Goal: Information Seeking & Learning: Check status

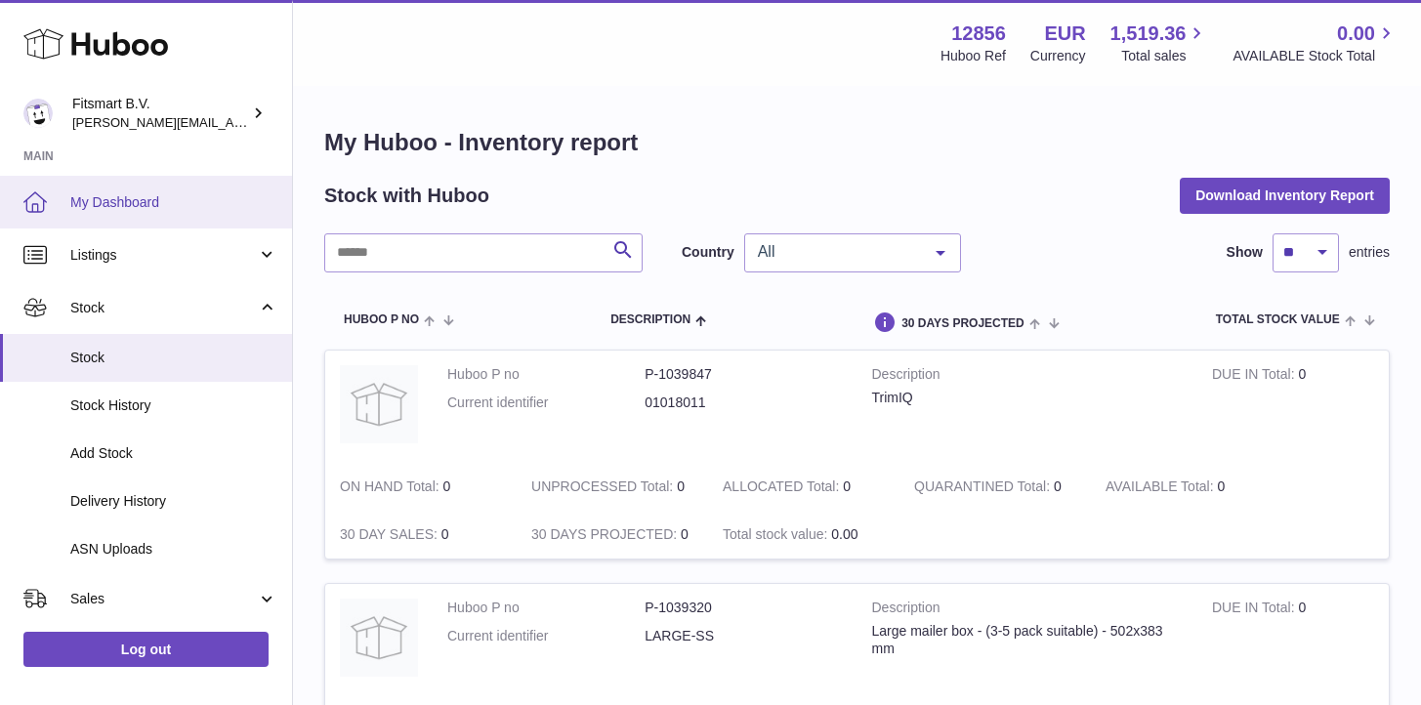
click at [94, 189] on link "My Dashboard" at bounding box center [146, 202] width 292 height 53
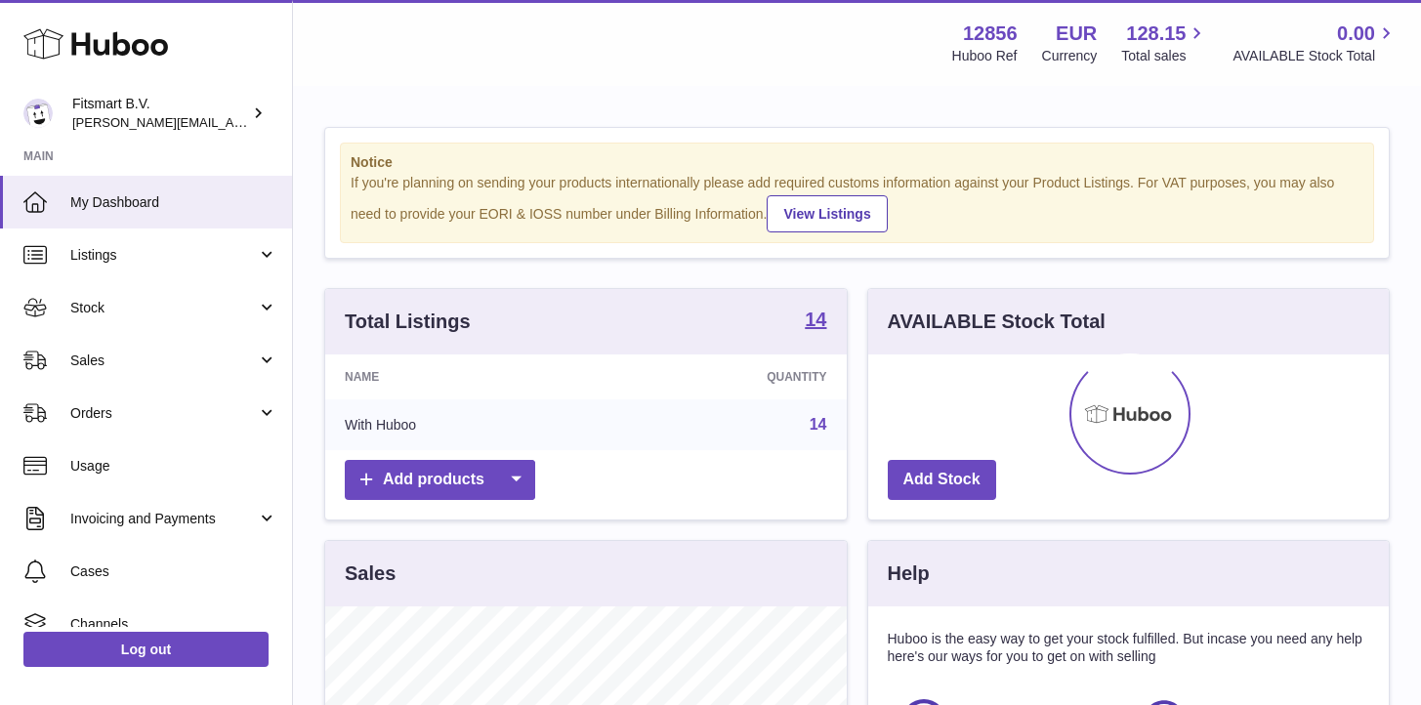
scroll to position [305, 520]
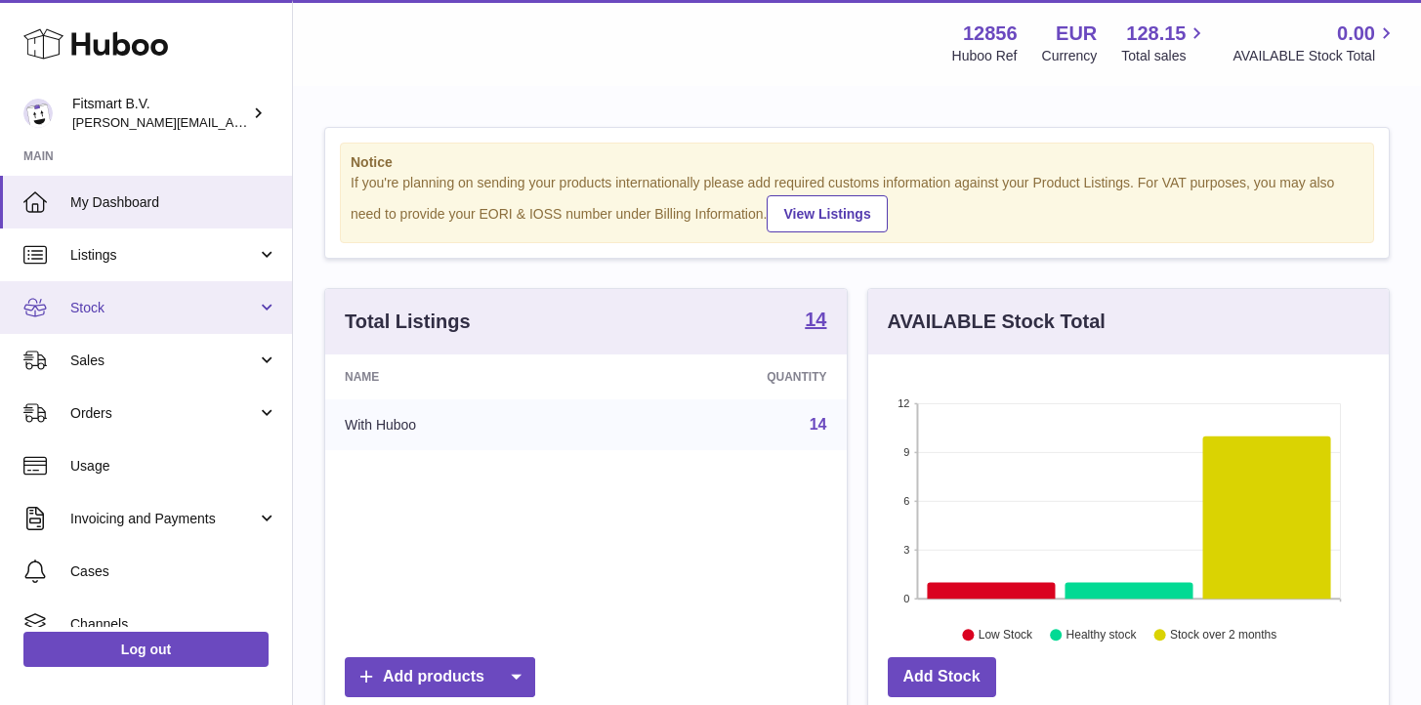
click at [101, 306] on span "Stock" at bounding box center [163, 308] width 186 height 19
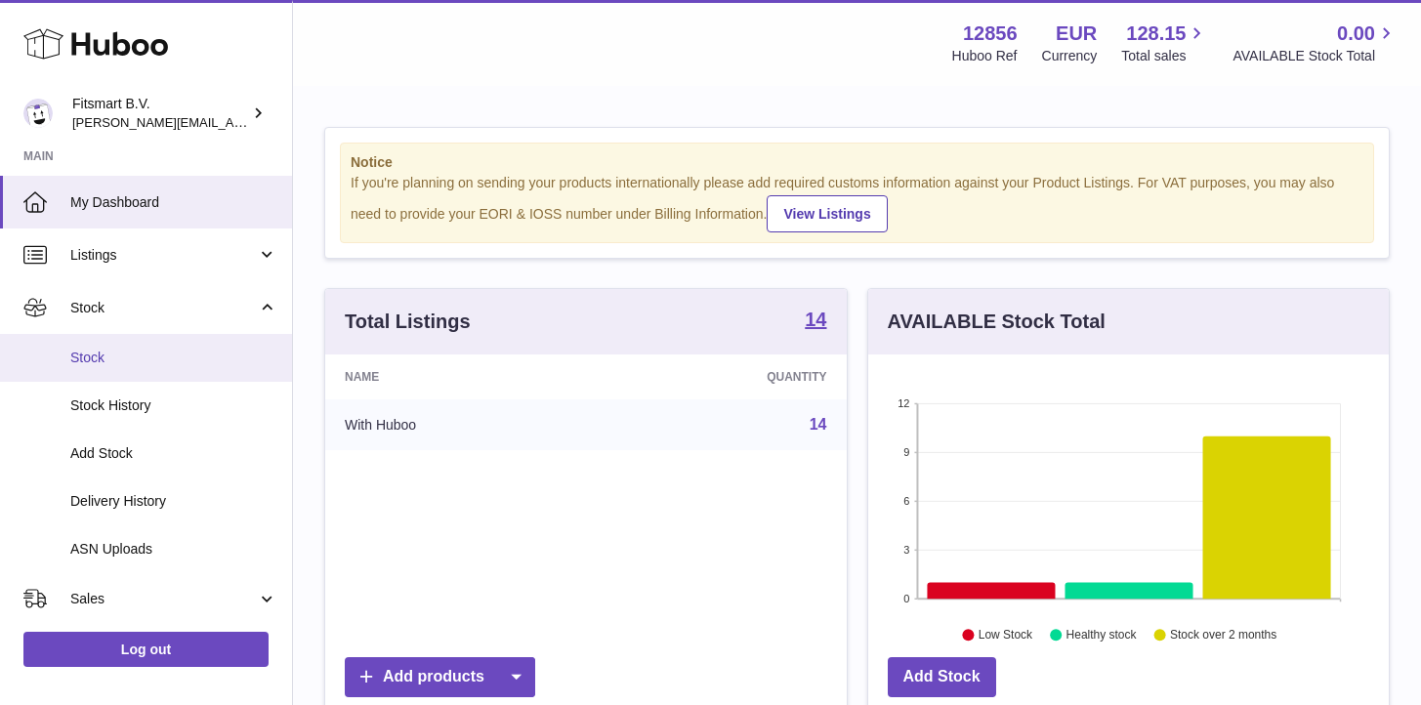
click at [96, 360] on span "Stock" at bounding box center [173, 358] width 207 height 19
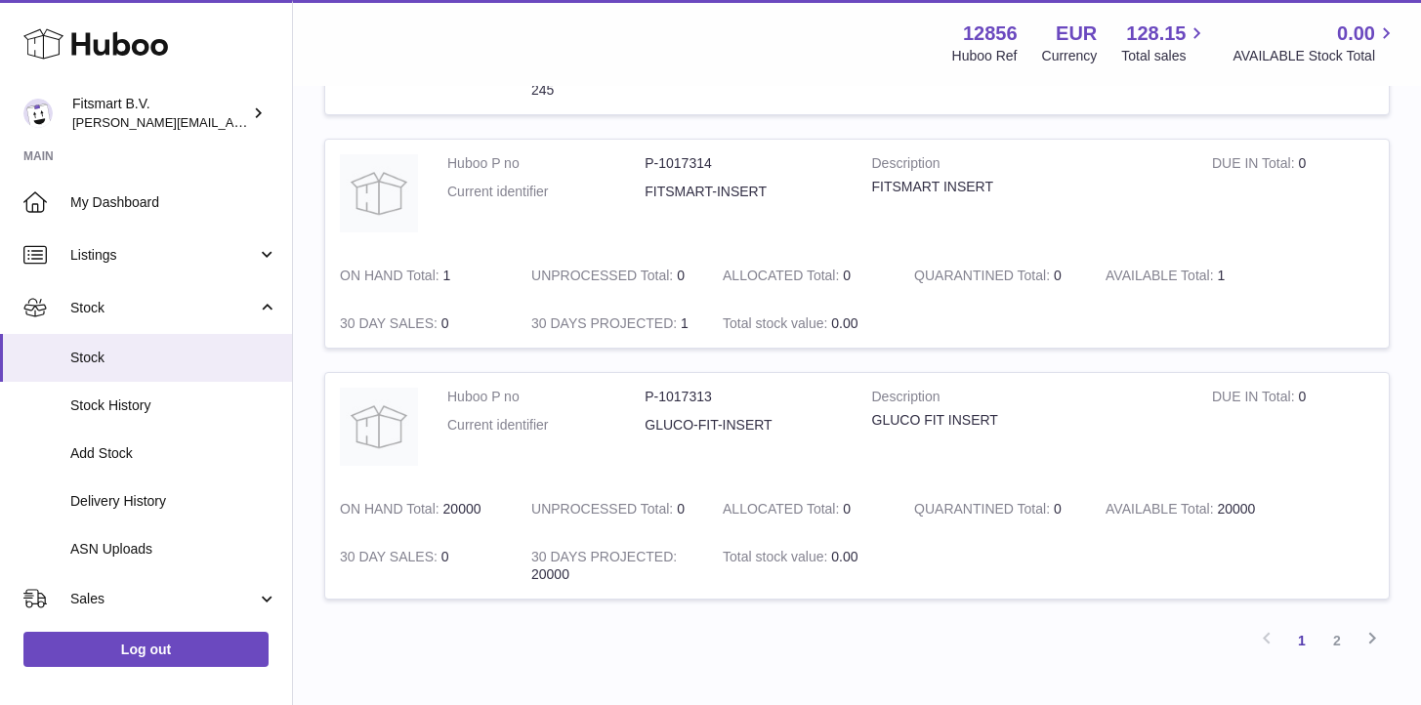
scroll to position [2295, 0]
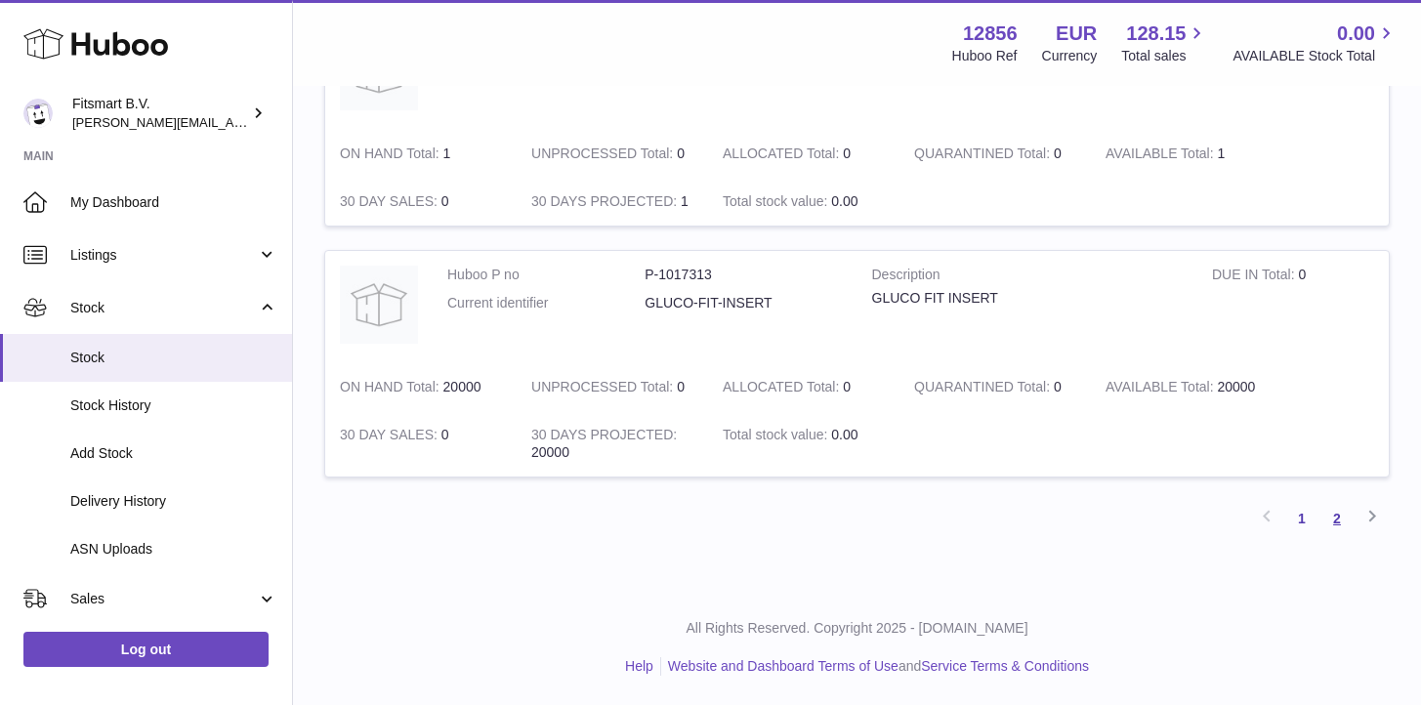
click at [1327, 514] on link "2" at bounding box center [1336, 518] width 35 height 35
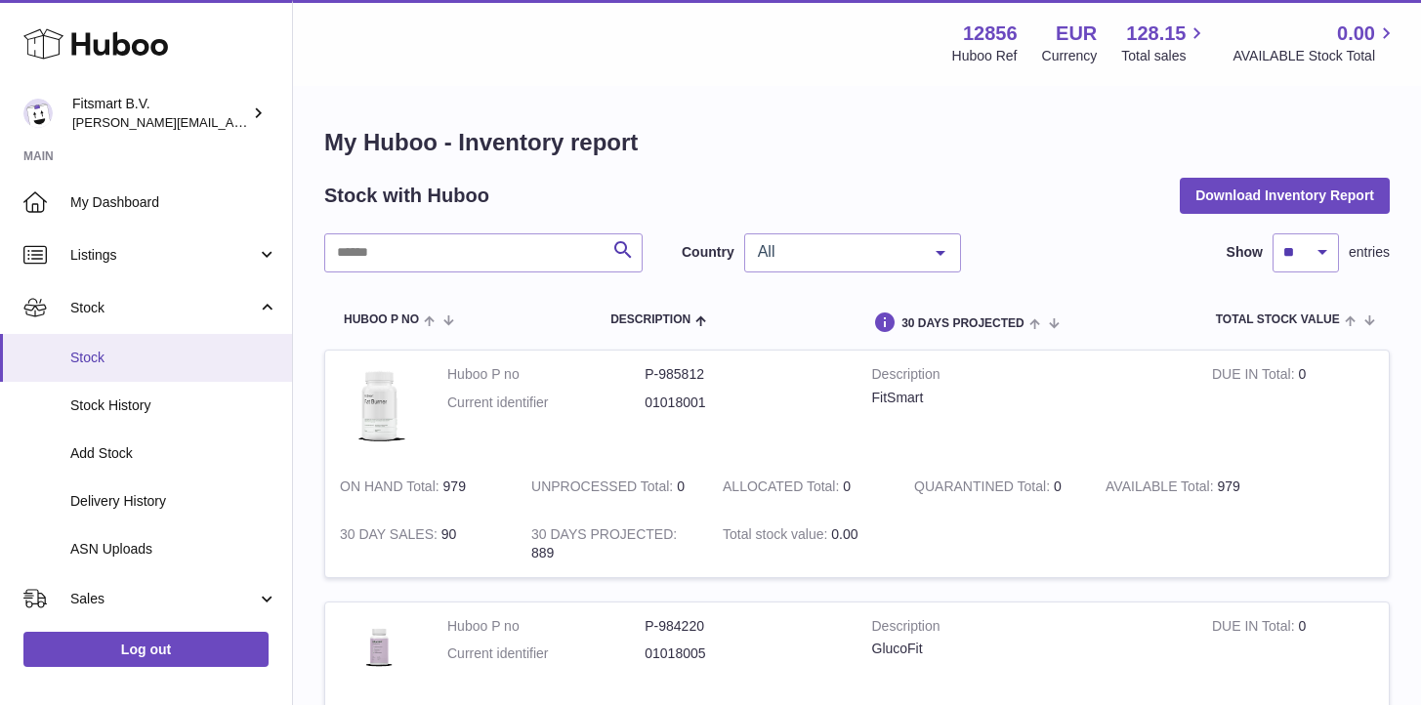
click at [107, 366] on span "Stock" at bounding box center [173, 358] width 207 height 19
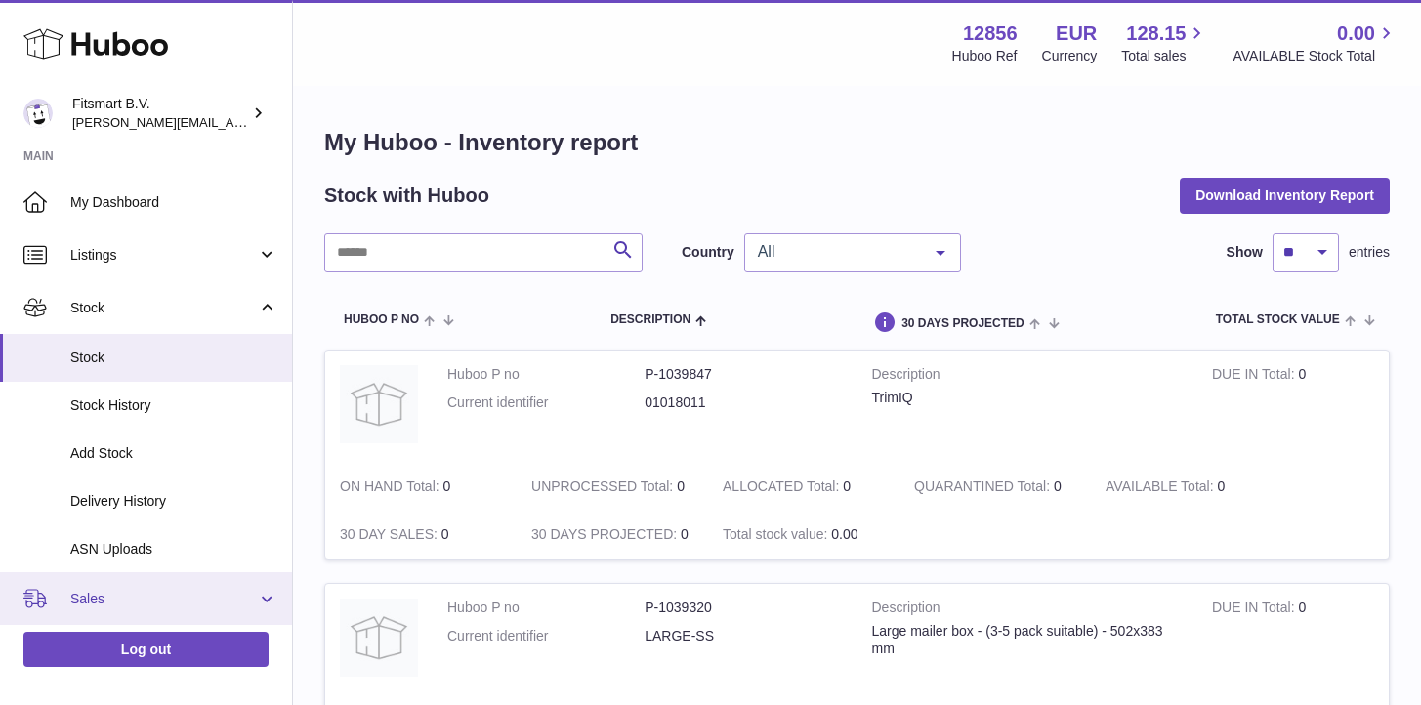
click at [101, 592] on span "Sales" at bounding box center [163, 599] width 186 height 19
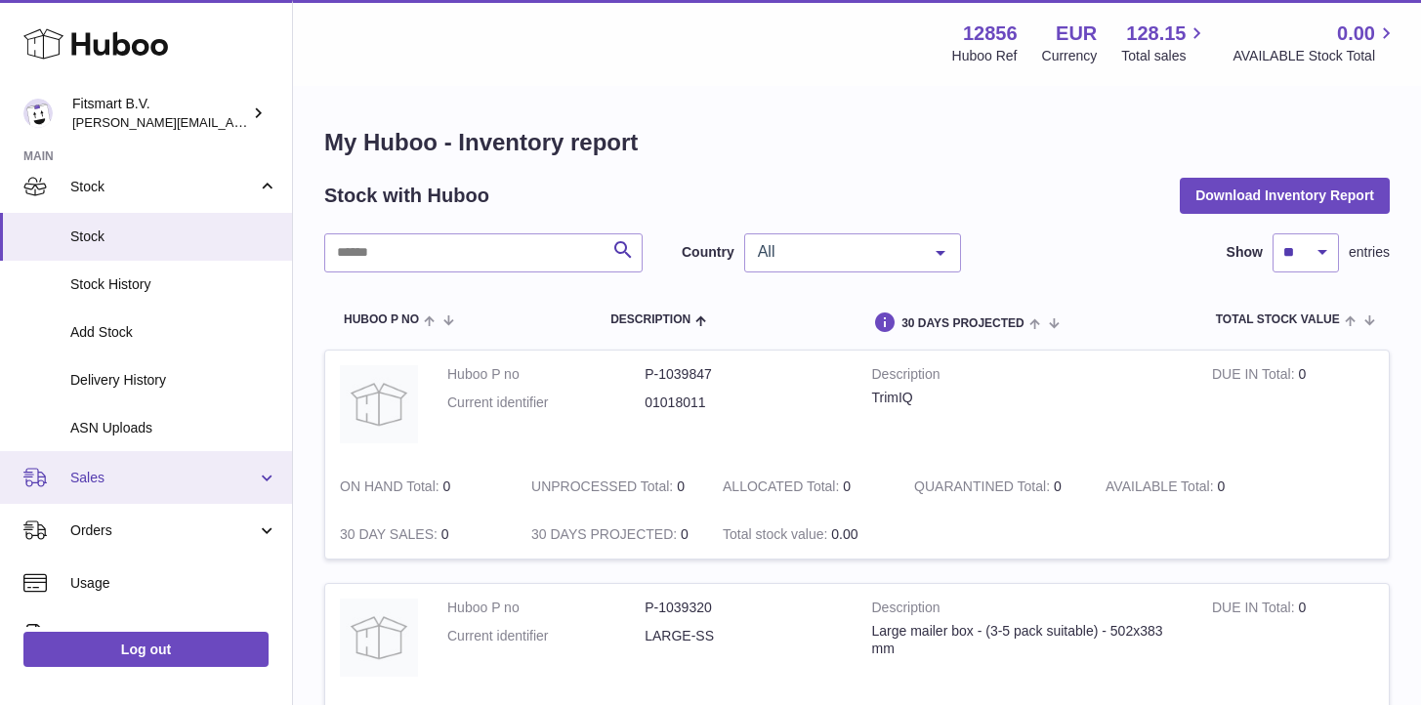
scroll to position [124, 0]
click at [104, 499] on link "Sales" at bounding box center [146, 474] width 292 height 53
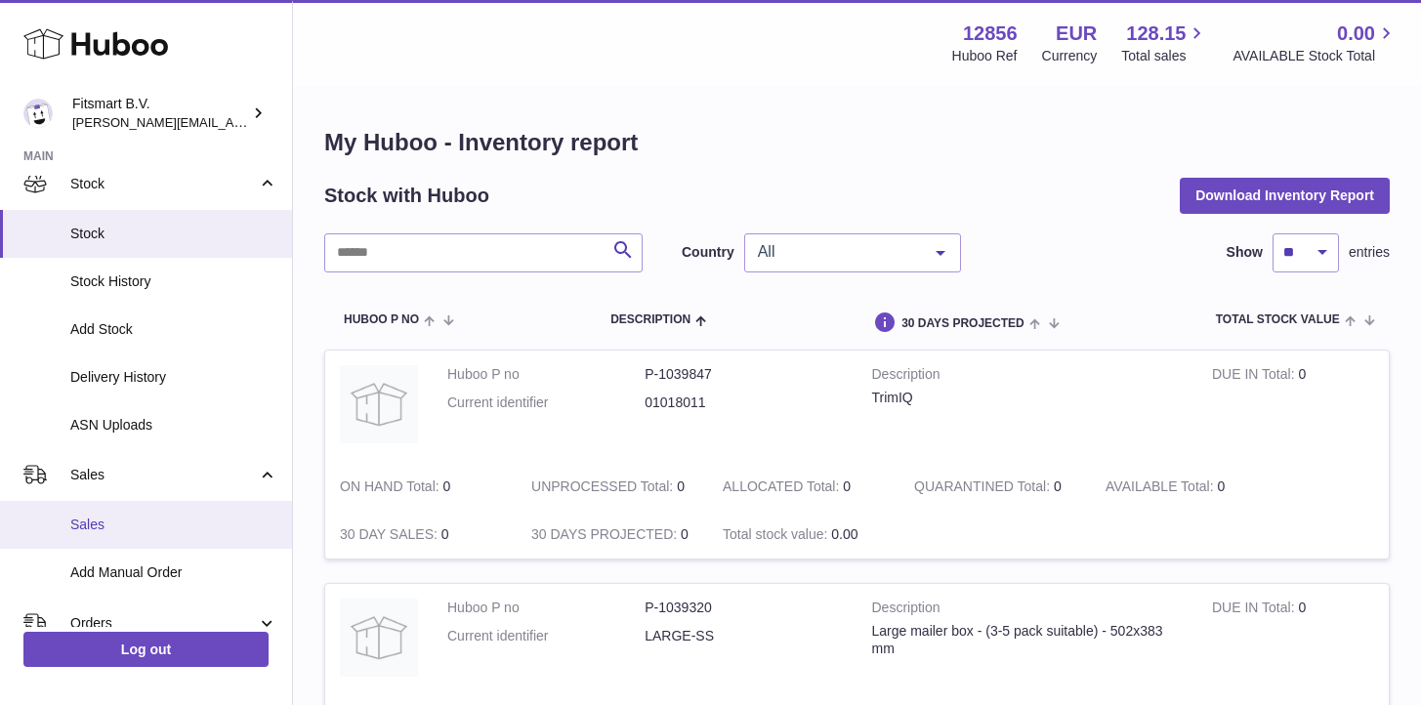
click at [102, 502] on link "Sales" at bounding box center [146, 525] width 292 height 48
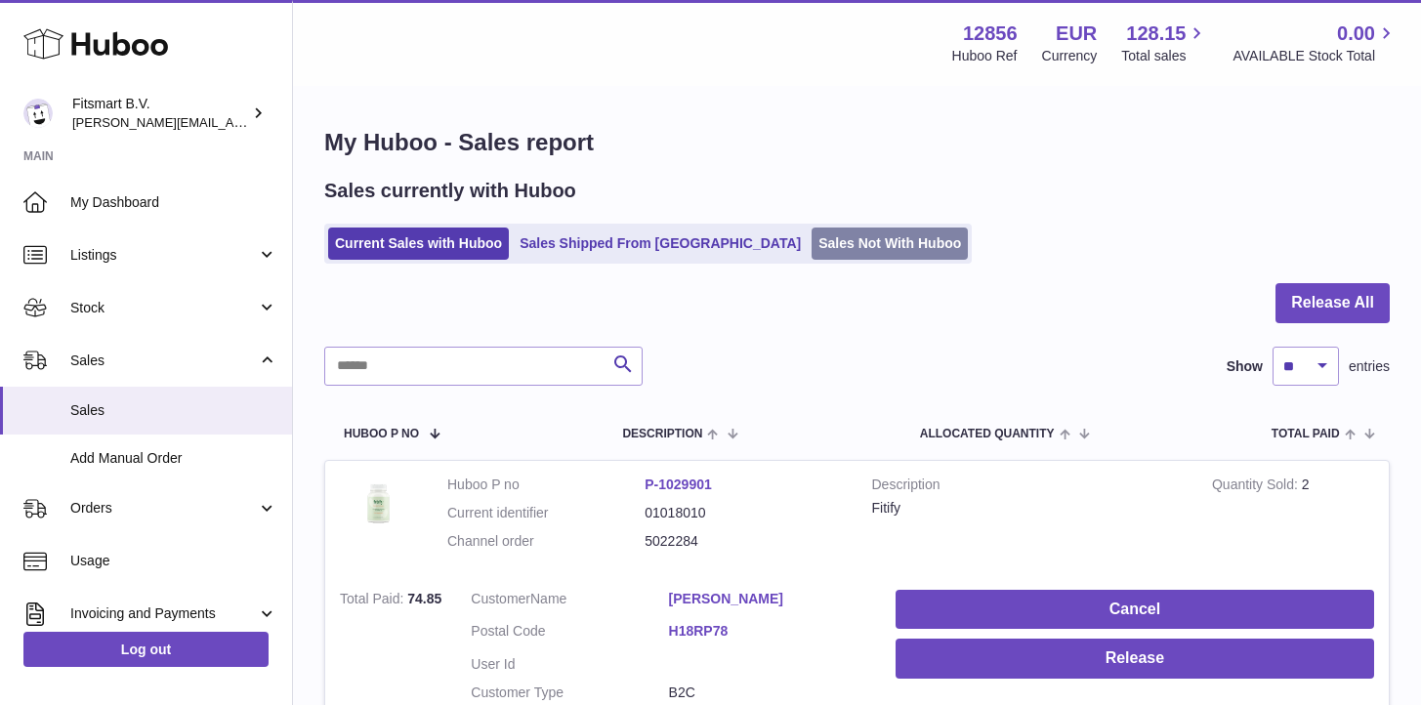
click at [811, 239] on link "Sales Not With Huboo" at bounding box center [889, 243] width 156 height 32
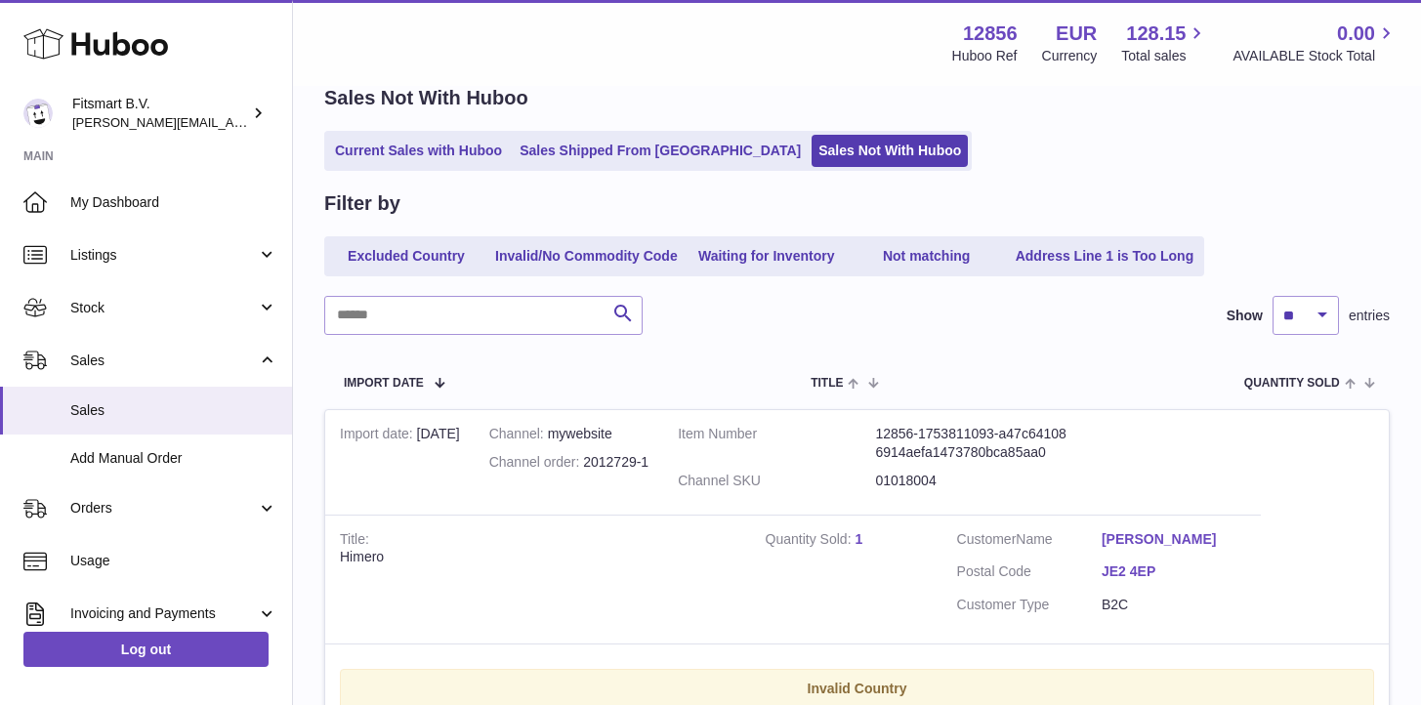
scroll to position [92, 0]
click at [369, 165] on link "Current Sales with Huboo" at bounding box center [418, 152] width 181 height 32
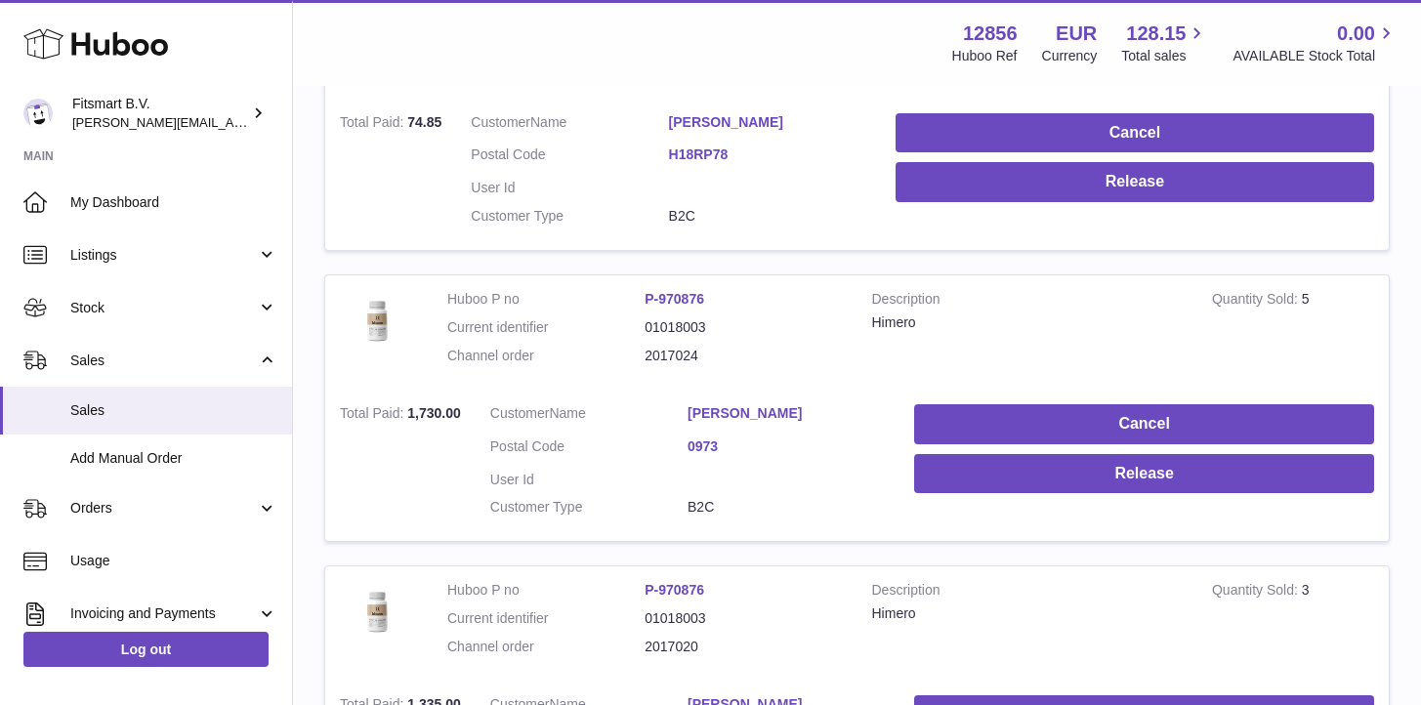
scroll to position [488, 0]
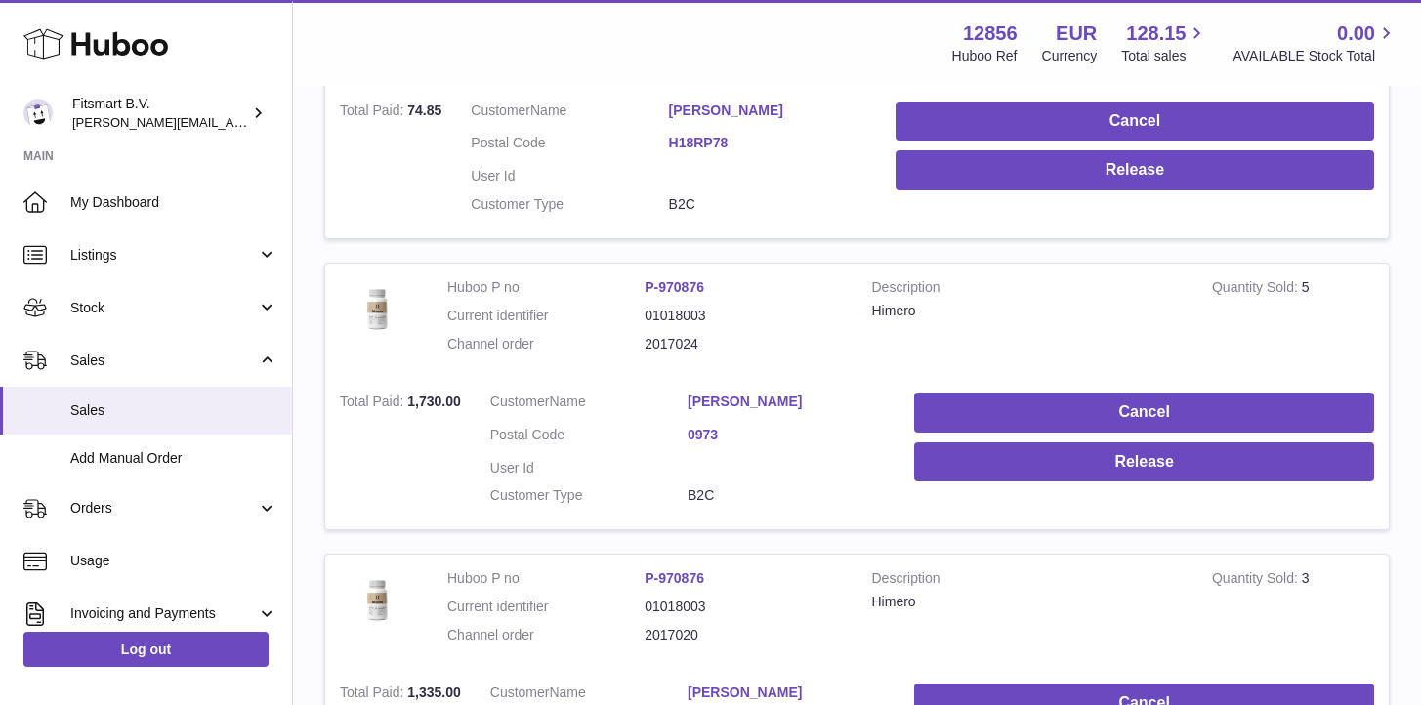
click at [771, 413] on dd "Tesfu Kiflemariam Beraki" at bounding box center [785, 403] width 197 height 23
click at [758, 395] on link "Tesfu Kiflemariam Beraki" at bounding box center [785, 401] width 197 height 19
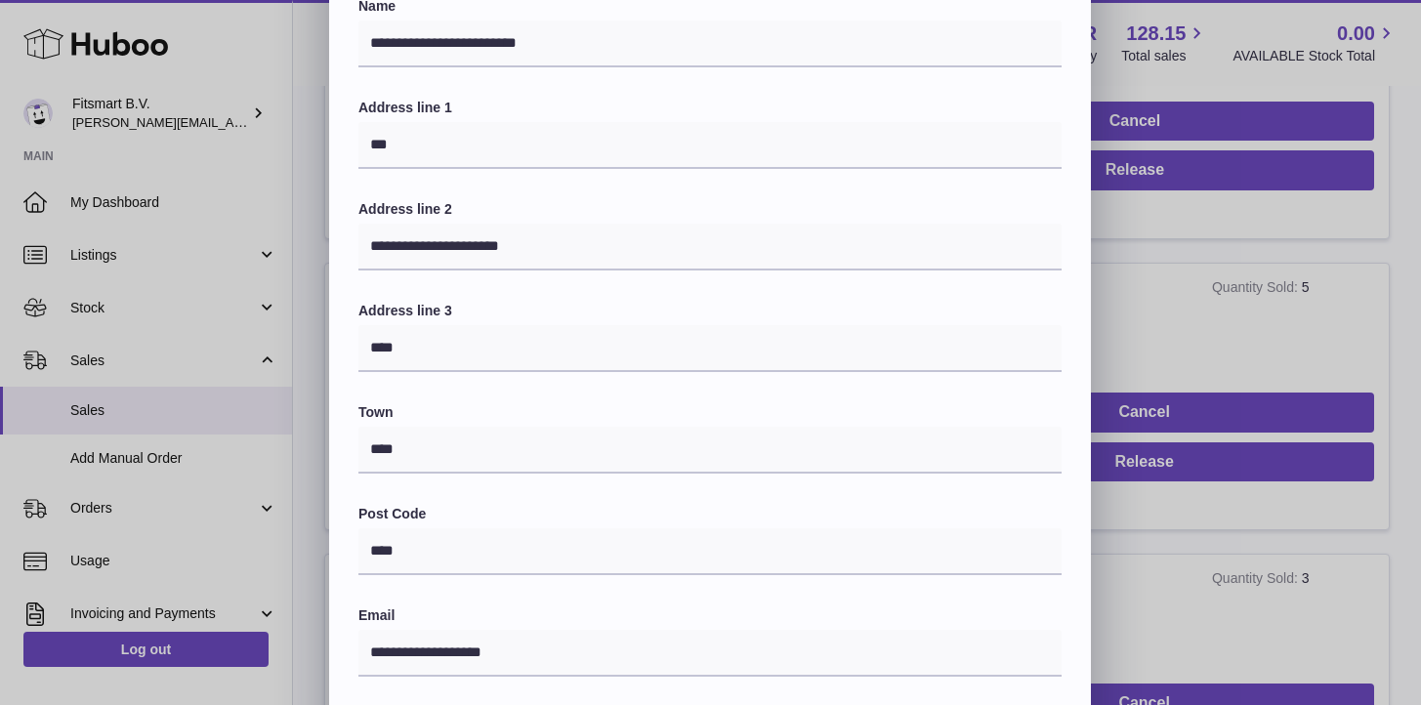
scroll to position [0, 0]
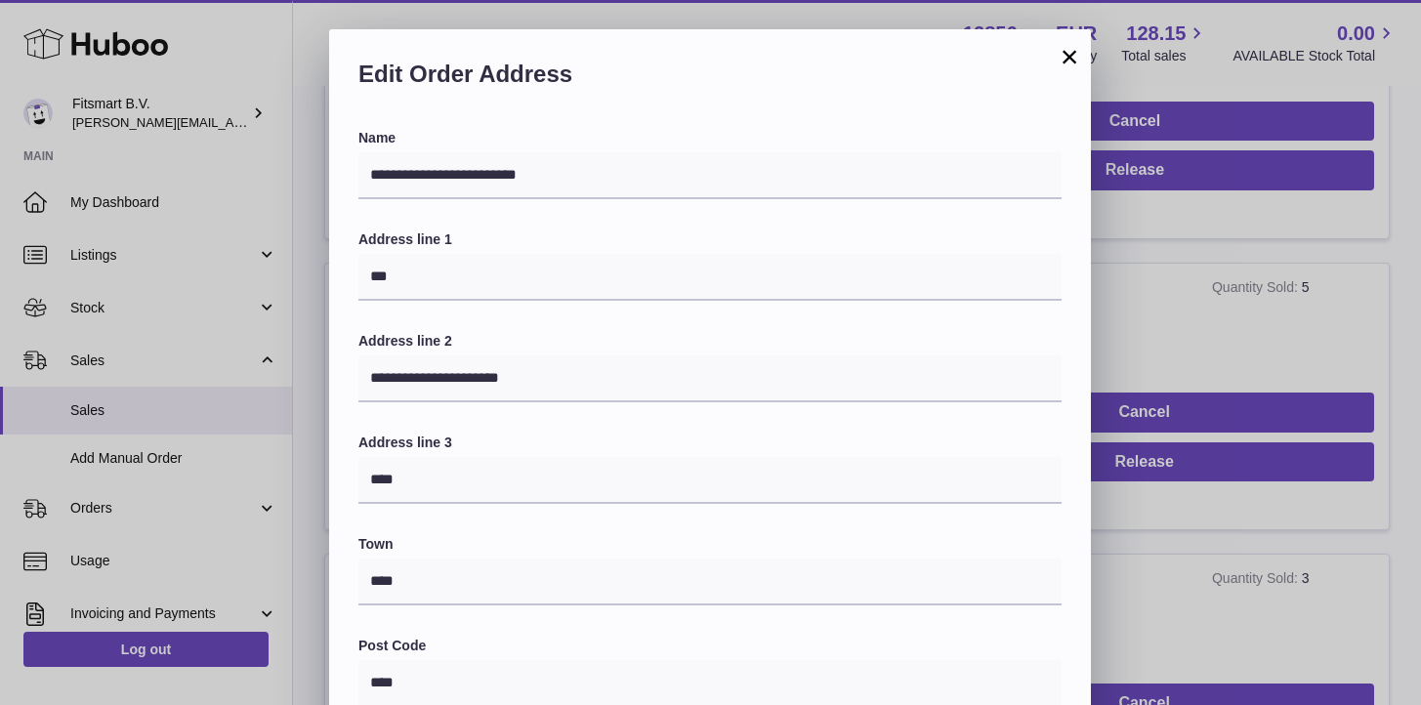
click at [1061, 54] on button "×" at bounding box center [1068, 56] width 23 height 23
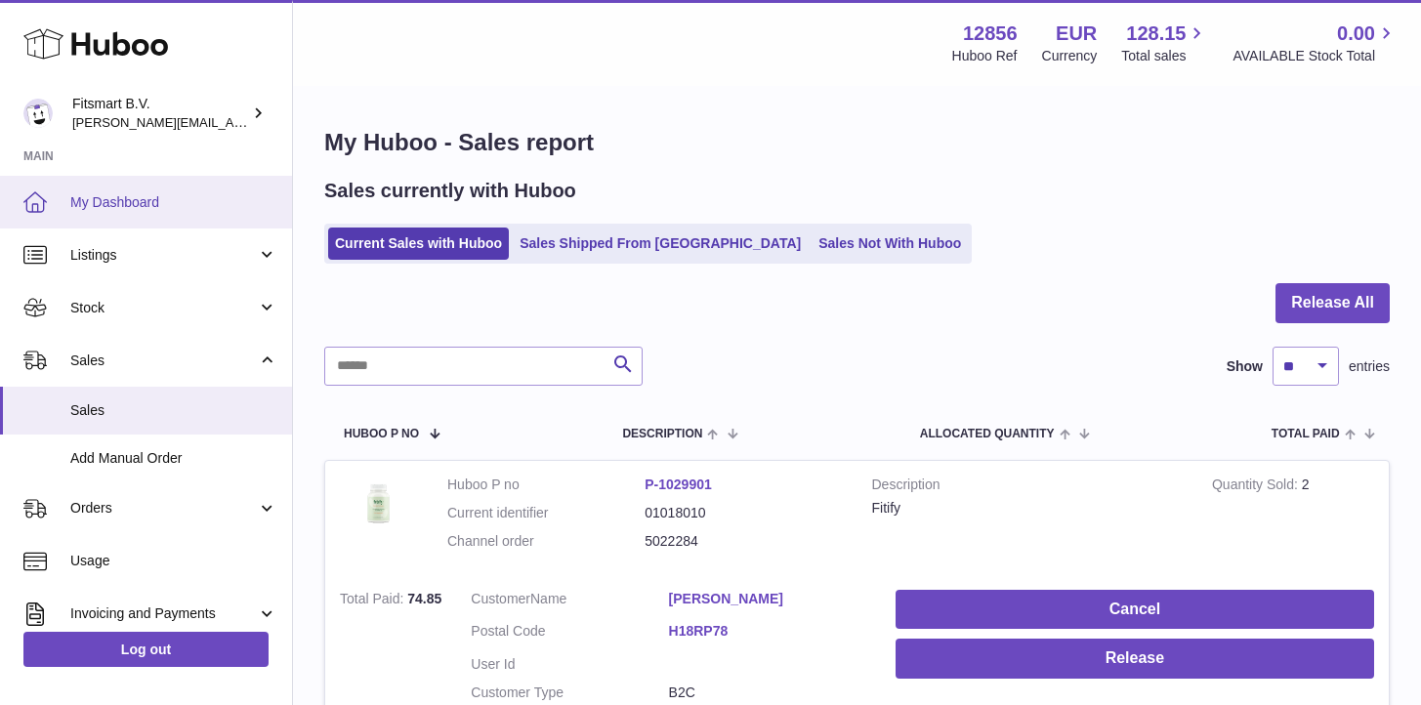
click at [124, 204] on span "My Dashboard" at bounding box center [173, 202] width 207 height 19
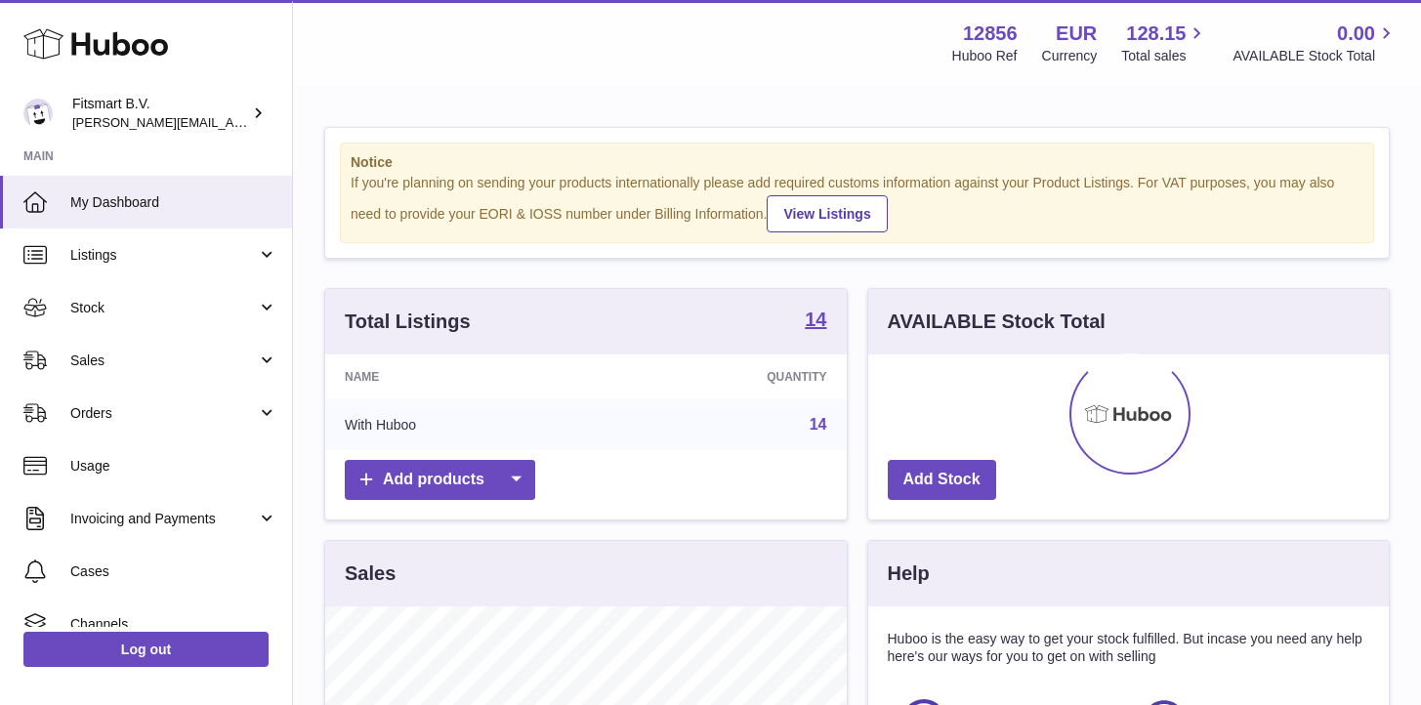
scroll to position [305, 520]
